Goal: Task Accomplishment & Management: Complete application form

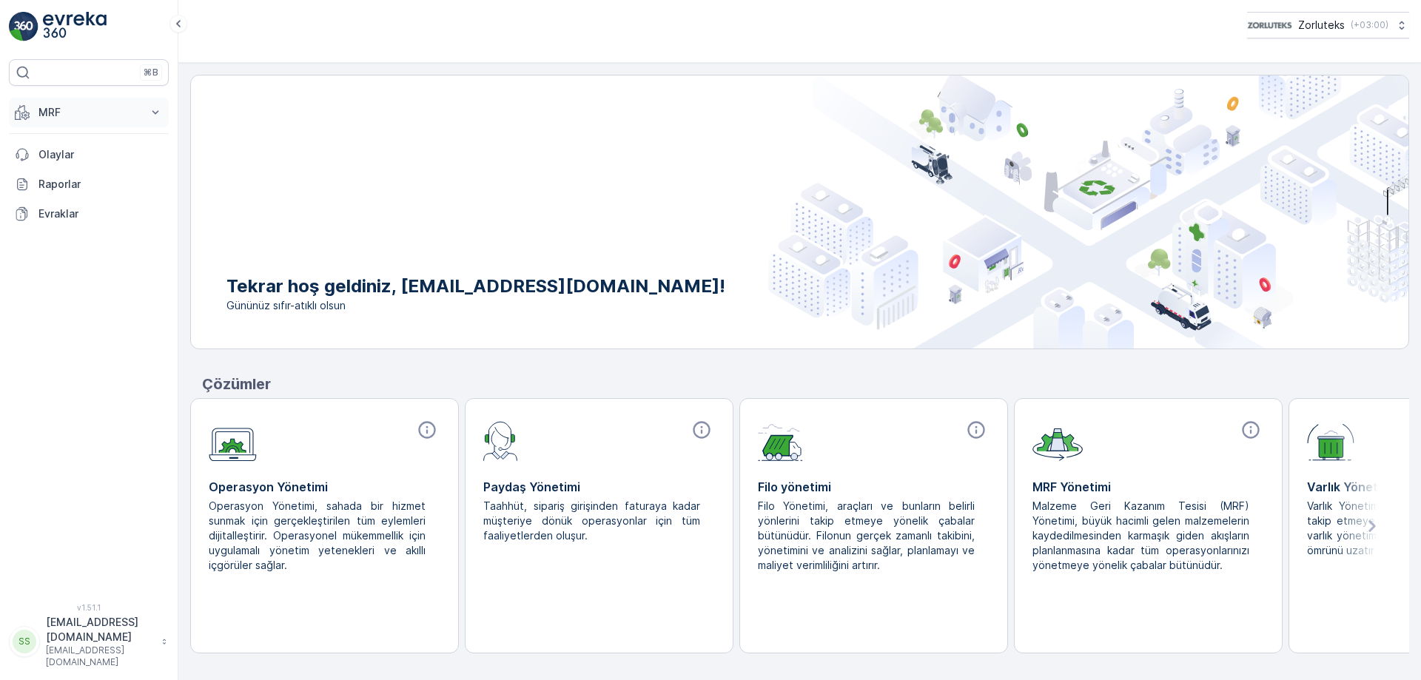
click at [84, 111] on p "MRF" at bounding box center [88, 112] width 101 height 15
click at [73, 156] on link "Gelen" at bounding box center [100, 158] width 137 height 21
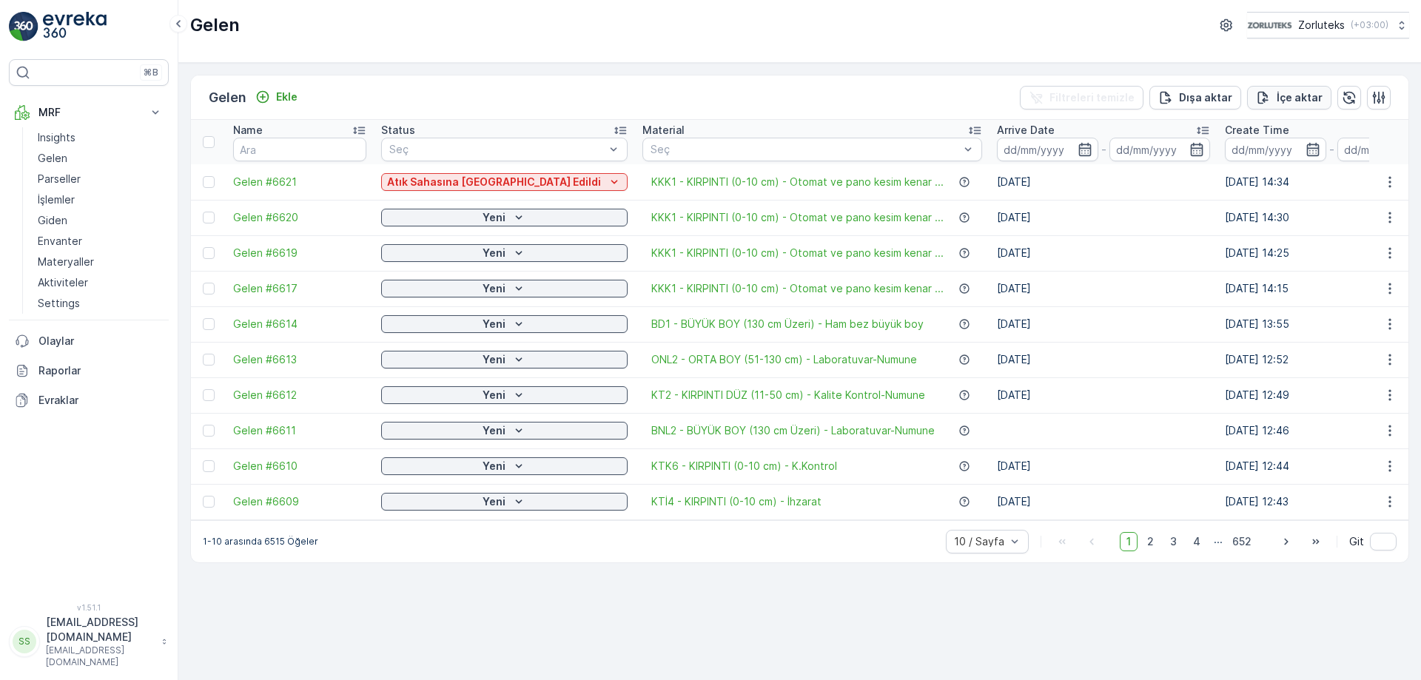
click at [1280, 104] on p "İçe aktar" at bounding box center [1299, 97] width 46 height 15
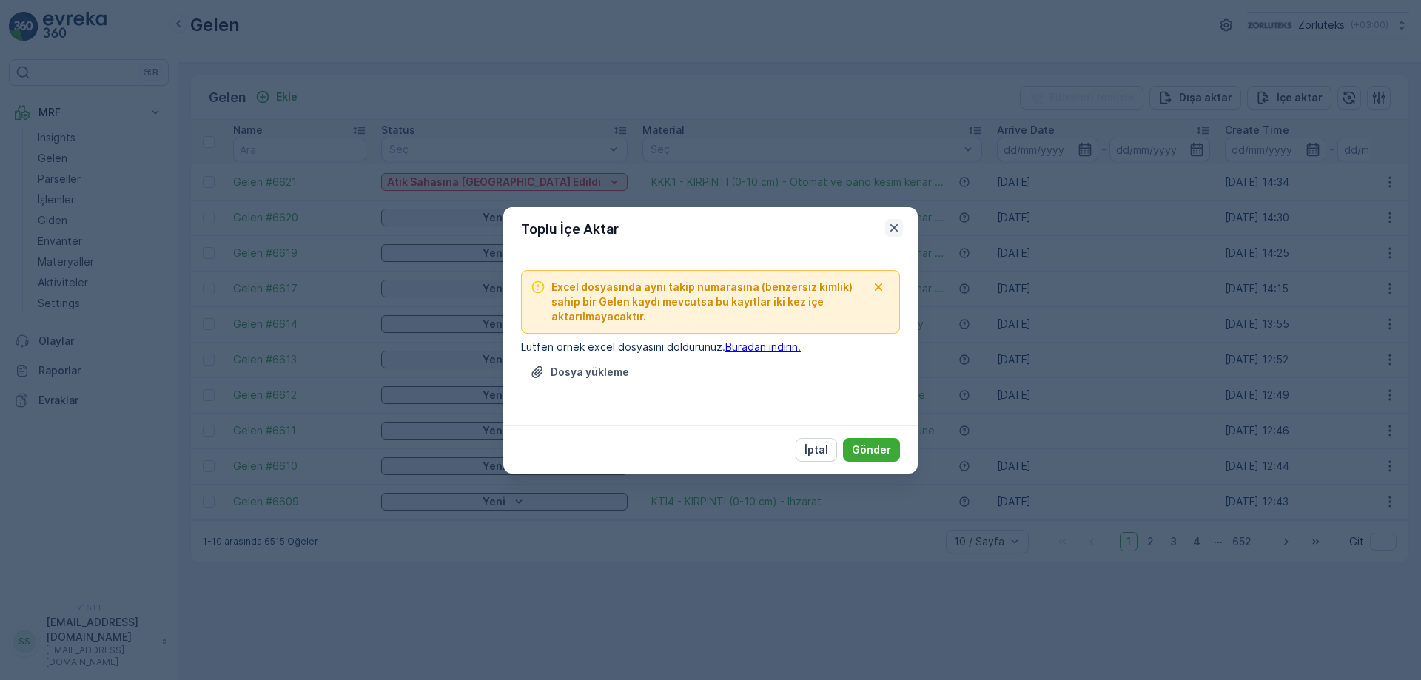
click at [898, 228] on icon "button" at bounding box center [894, 228] width 15 height 15
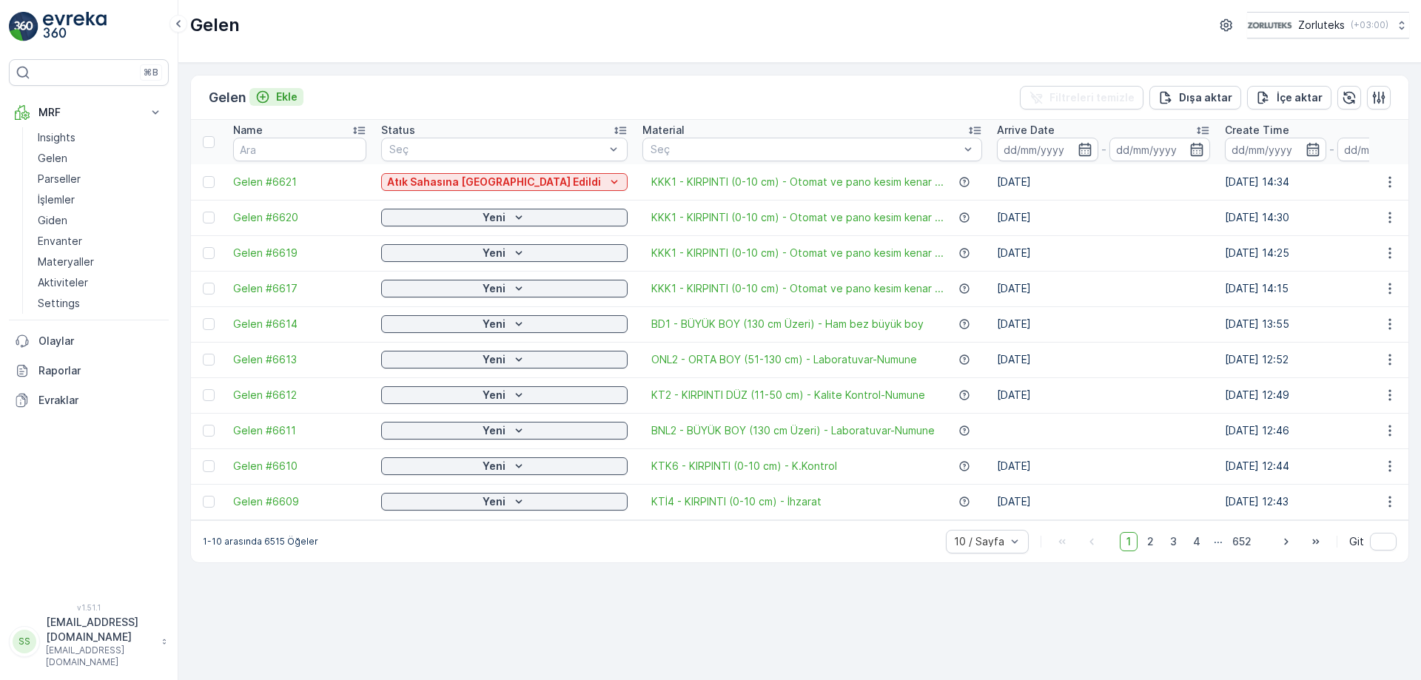
click at [280, 95] on p "Ekle" at bounding box center [286, 97] width 21 height 15
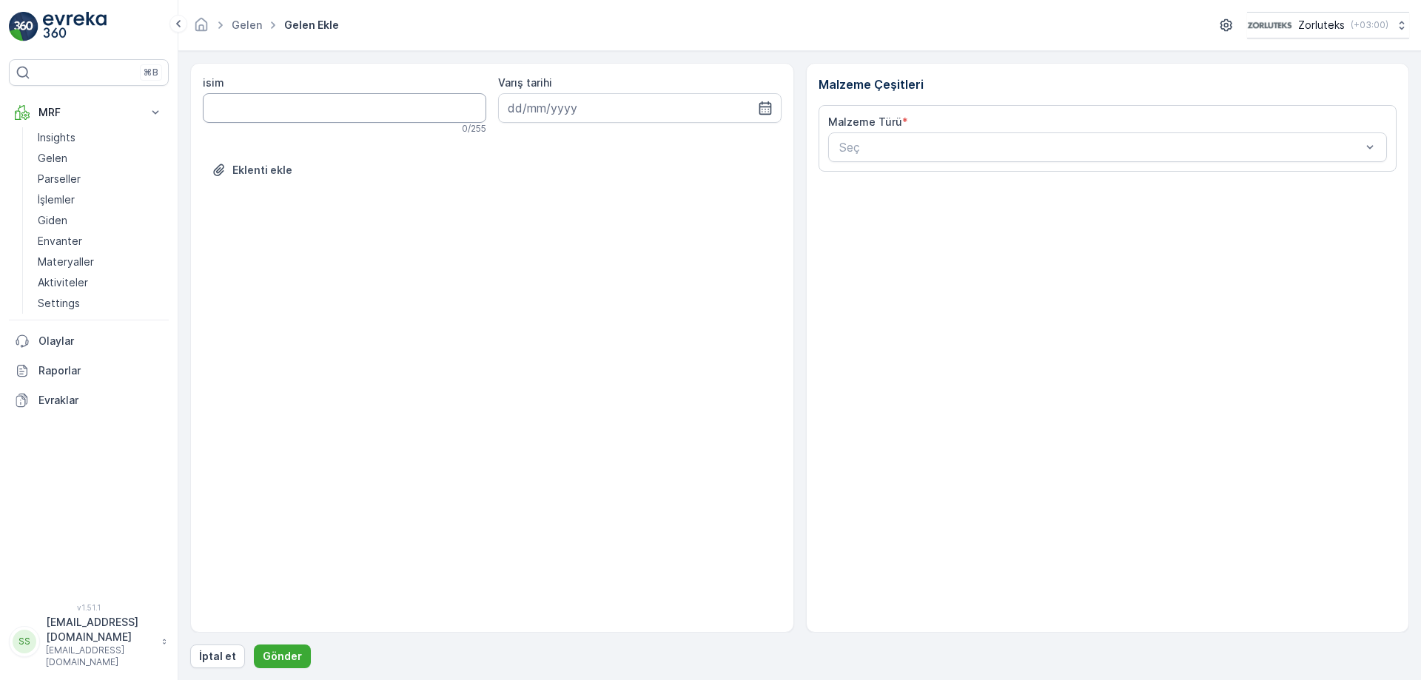
click at [371, 106] on input "isim" at bounding box center [344, 108] width 283 height 30
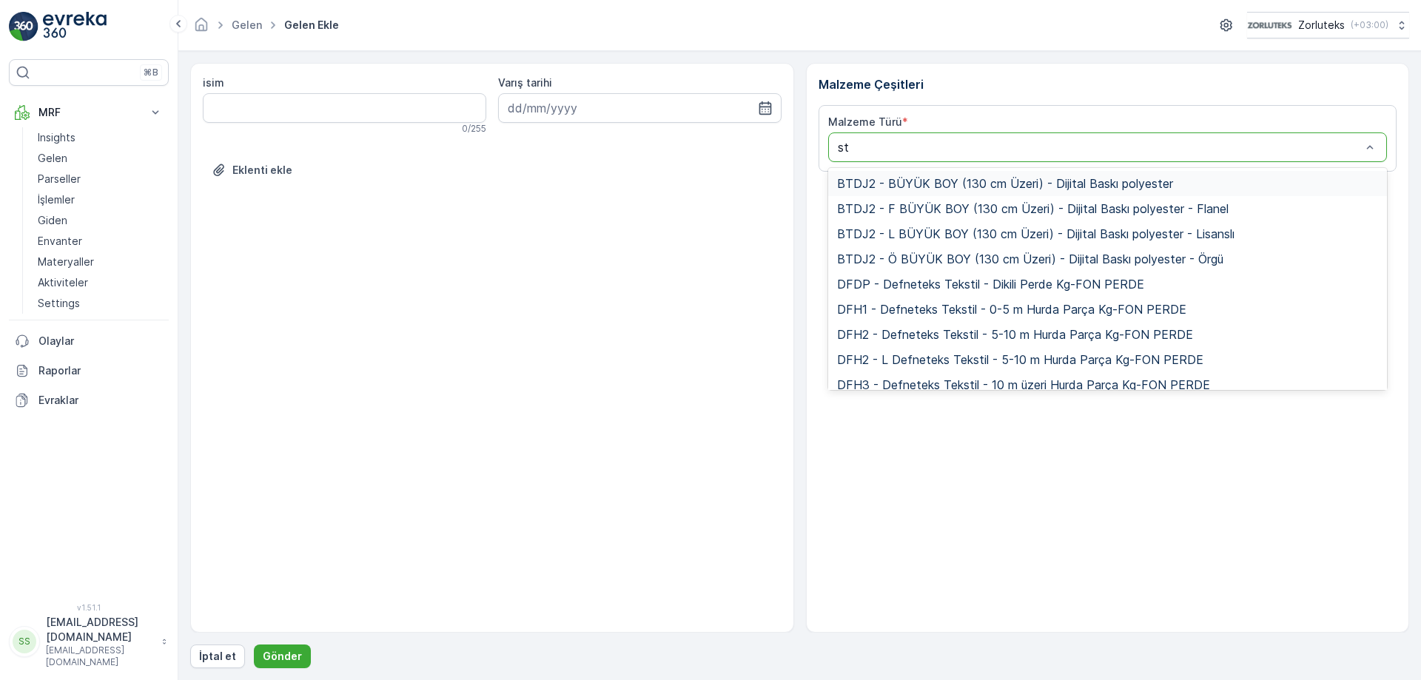
type input "sto"
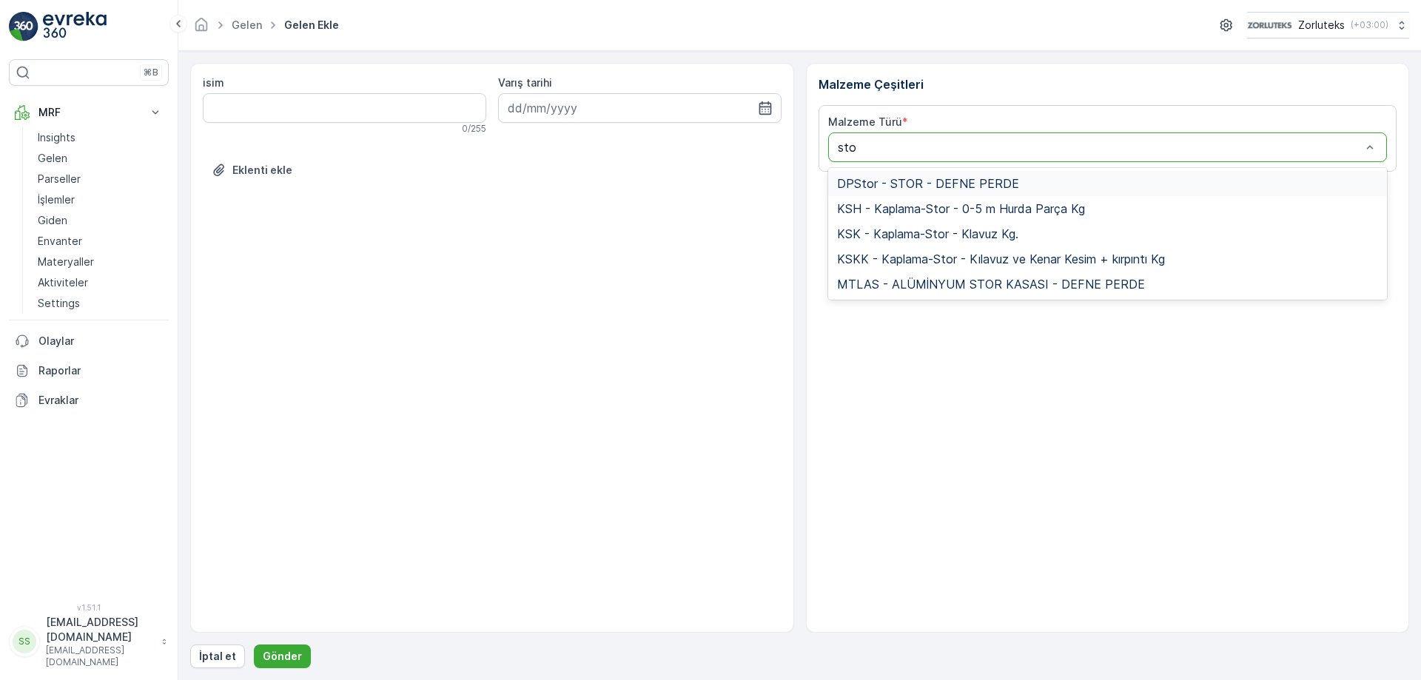
click at [944, 181] on span "DPStor - STOR - DEFNE PERDE" at bounding box center [928, 183] width 182 height 13
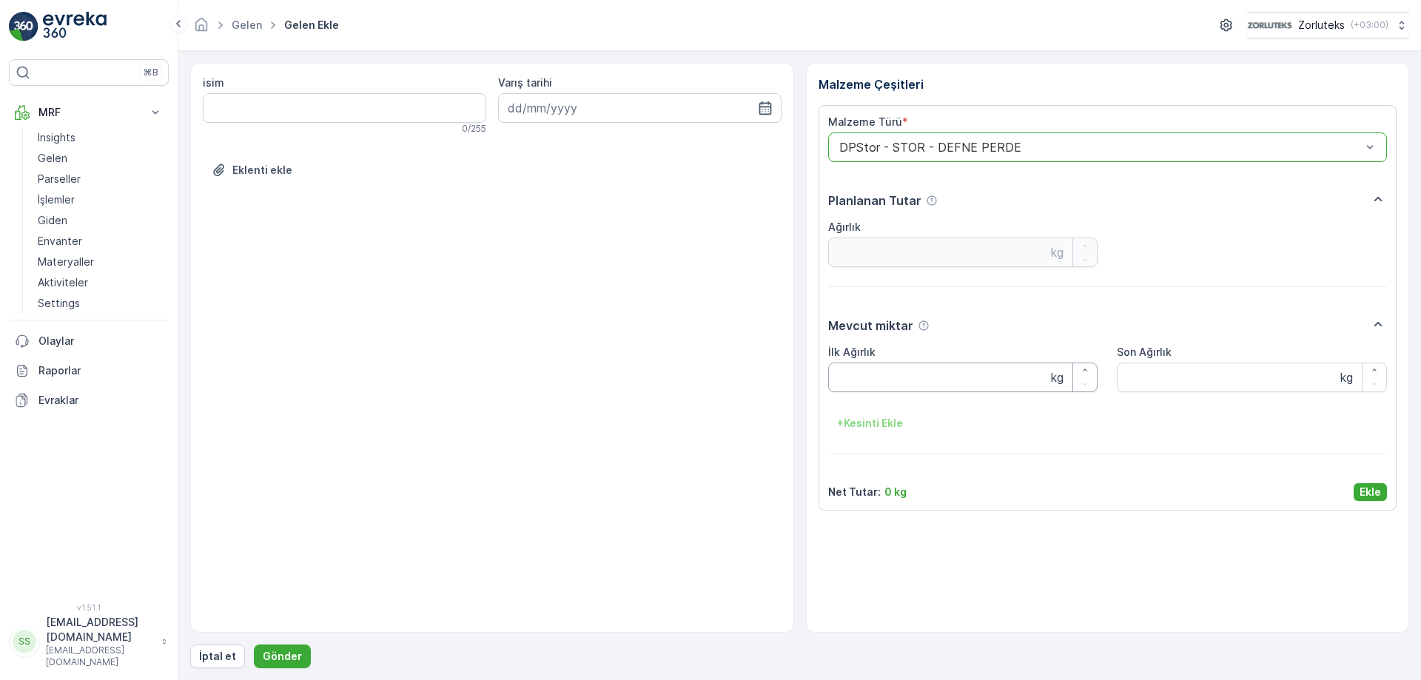
click at [907, 375] on Ağırlık "İlk Ağırlık" at bounding box center [963, 378] width 270 height 30
click at [894, 382] on Ağırlık "İlk Ağırlık" at bounding box center [963, 378] width 270 height 30
type Ağırlık "168"
click at [560, 104] on input at bounding box center [639, 108] width 283 height 30
click at [585, 202] on div "1" at bounding box center [577, 202] width 24 height 24
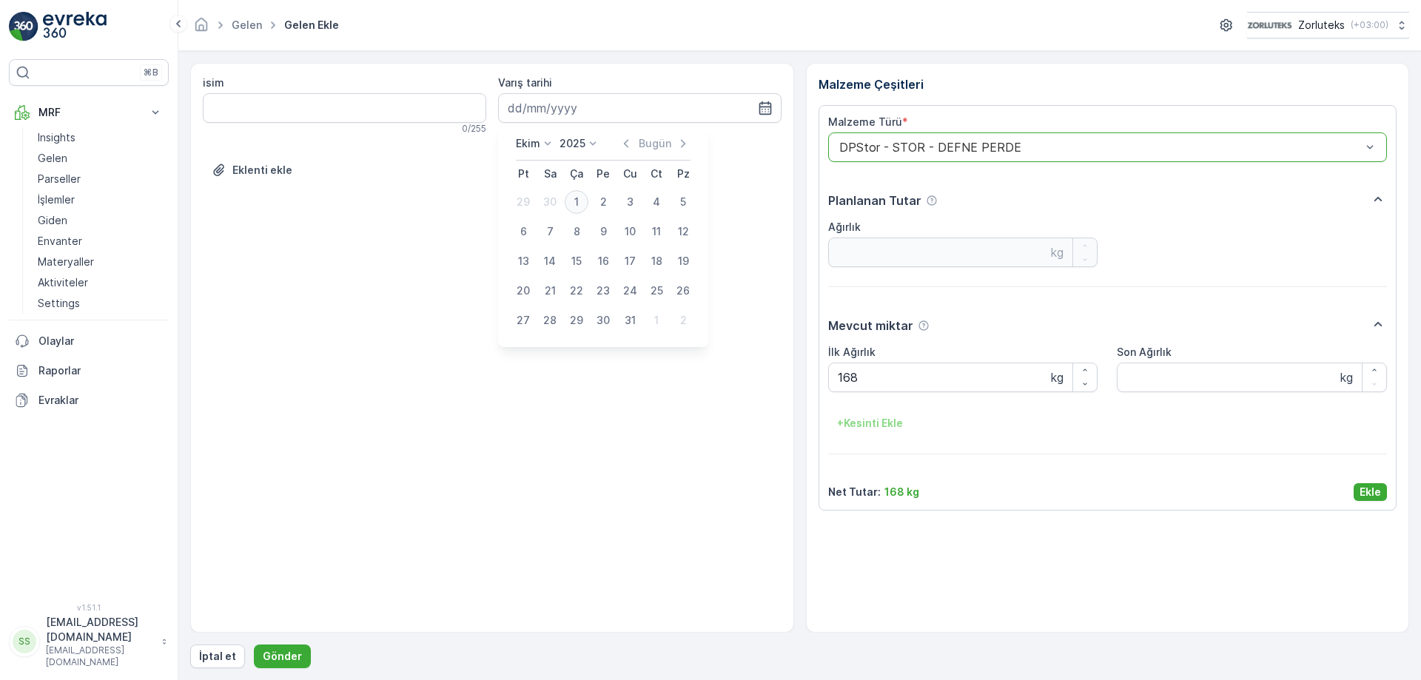
type input "[DATE]"
click at [1368, 496] on p "Ekle" at bounding box center [1369, 492] width 21 height 15
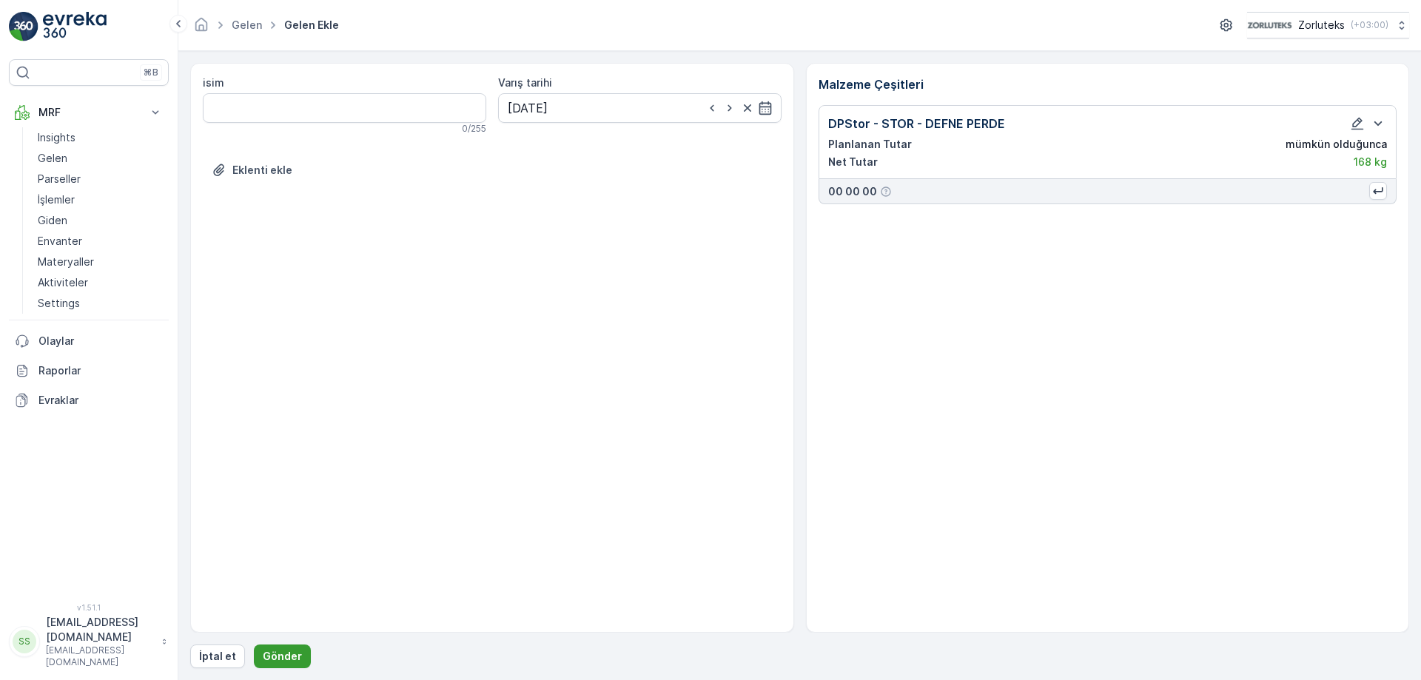
click at [277, 657] on p "Gönder" at bounding box center [282, 656] width 39 height 15
